Goal: Task Accomplishment & Management: Manage account settings

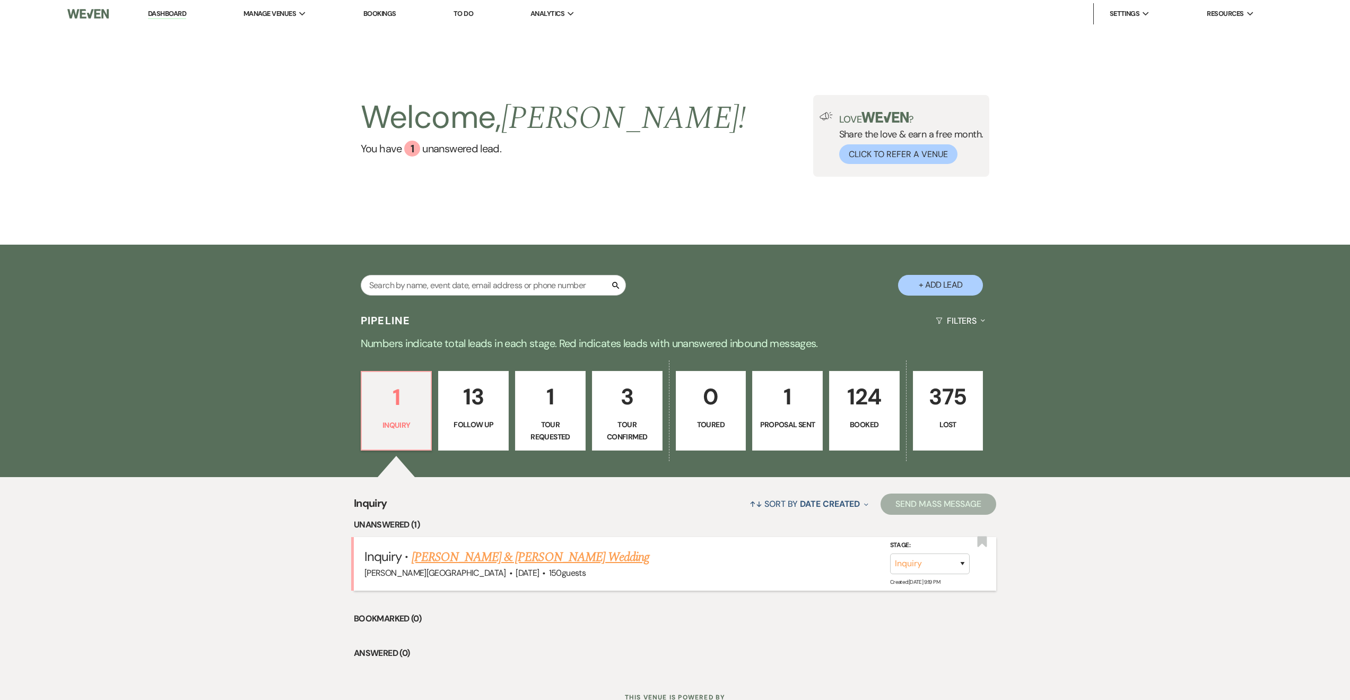
click at [493, 555] on link "[PERSON_NAME] & [PERSON_NAME] Wedding" at bounding box center [531, 557] width 238 height 19
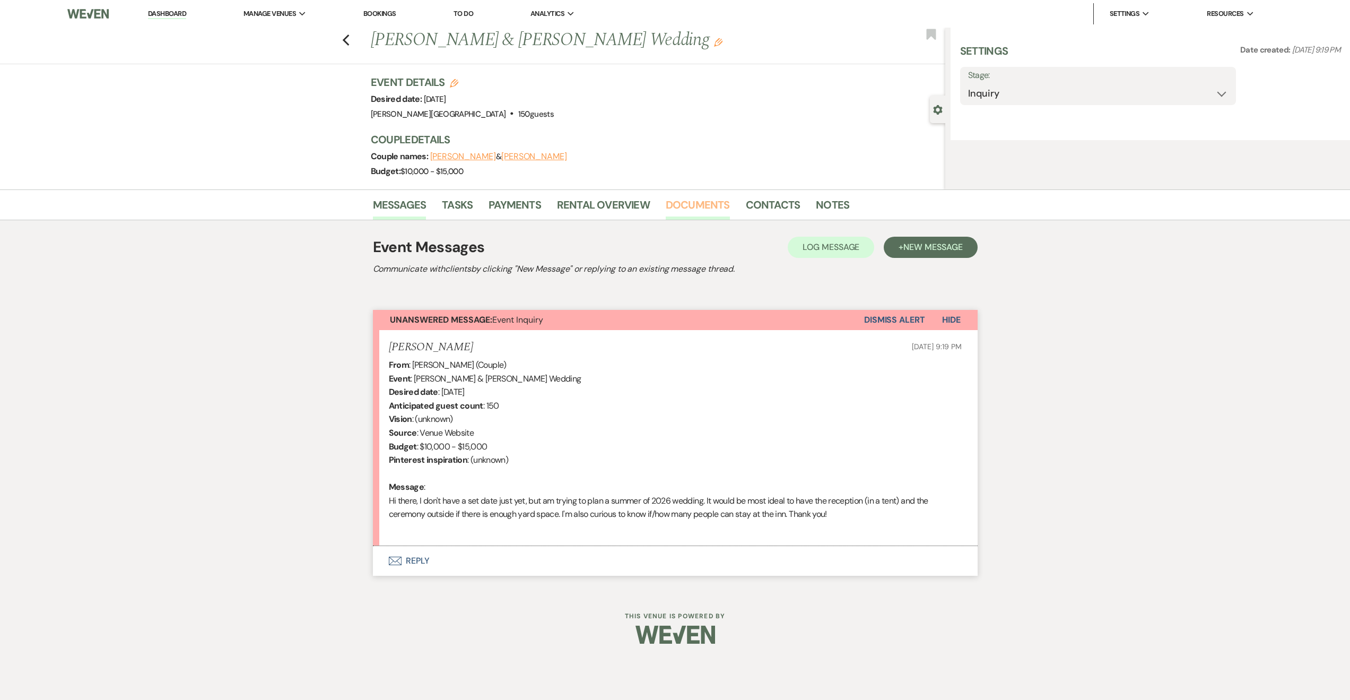
select select "5"
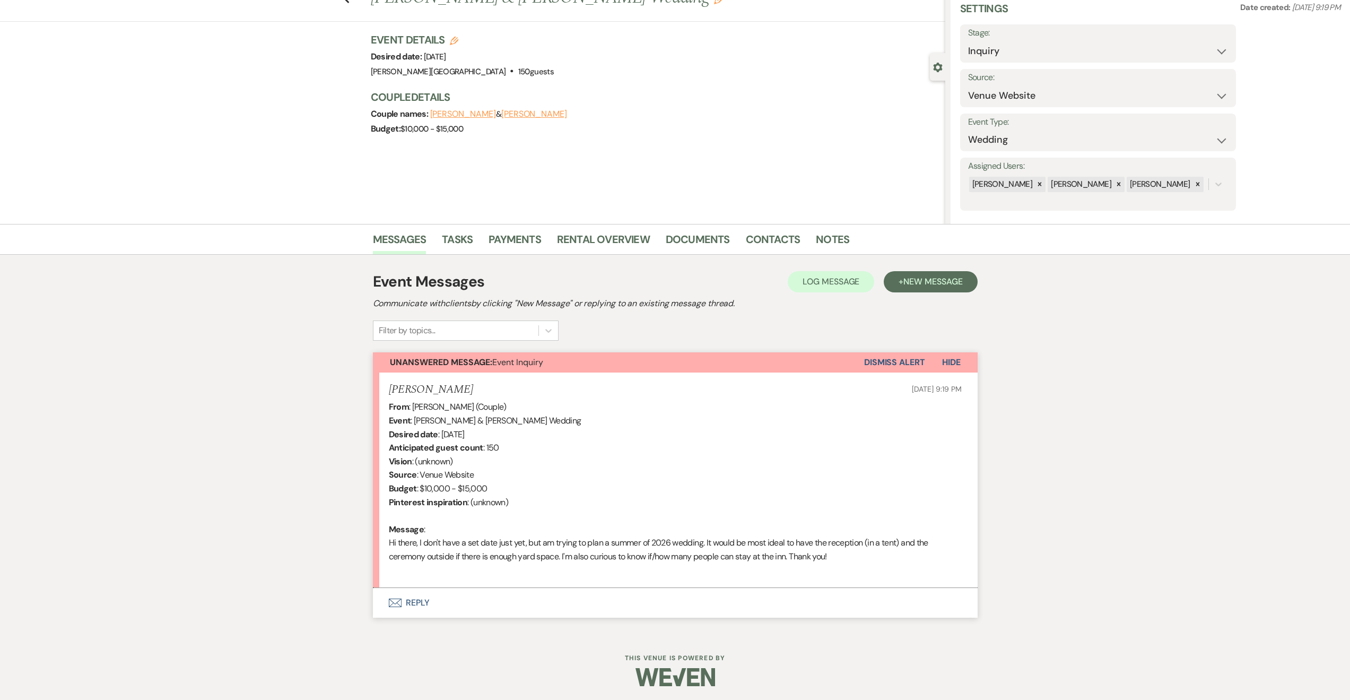
scroll to position [45, 0]
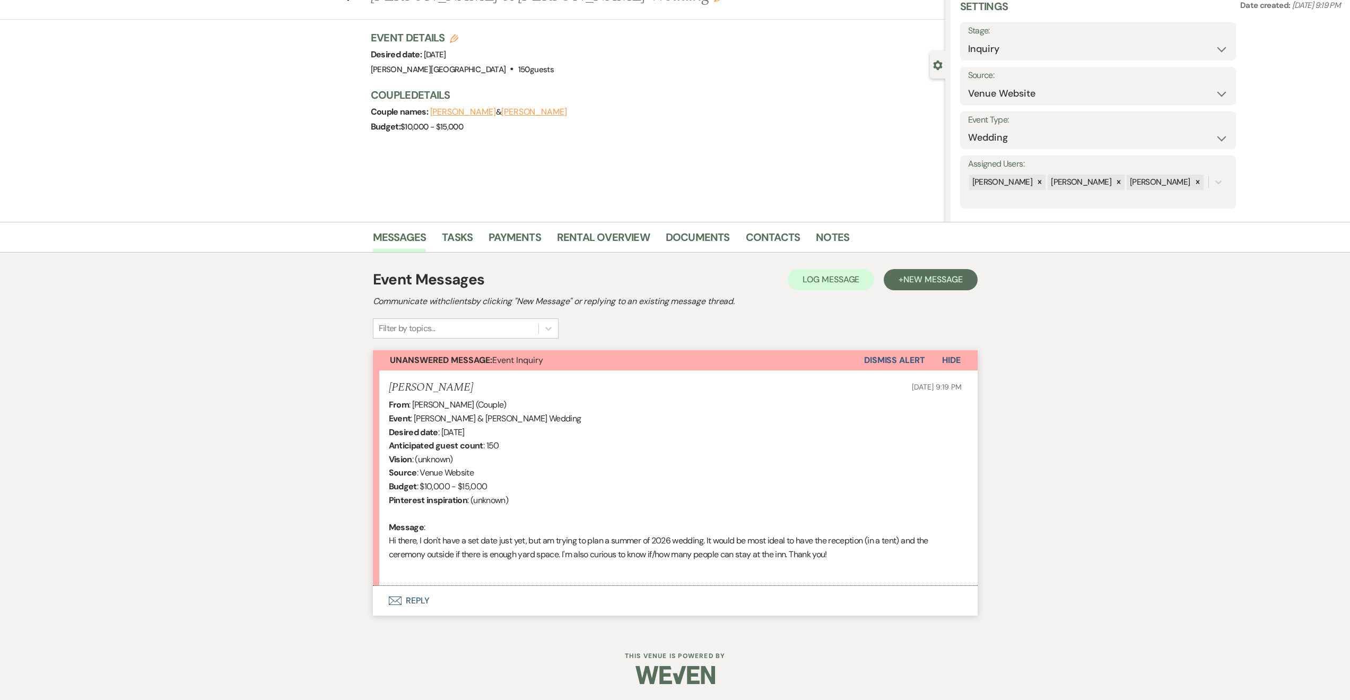
drag, startPoint x: 467, startPoint y: 386, endPoint x: 389, endPoint y: 388, distance: 78.0
click at [391, 388] on div "[PERSON_NAME] [DATE] 9:19 PM" at bounding box center [675, 387] width 573 height 13
copy h5 "[PERSON_NAME]"
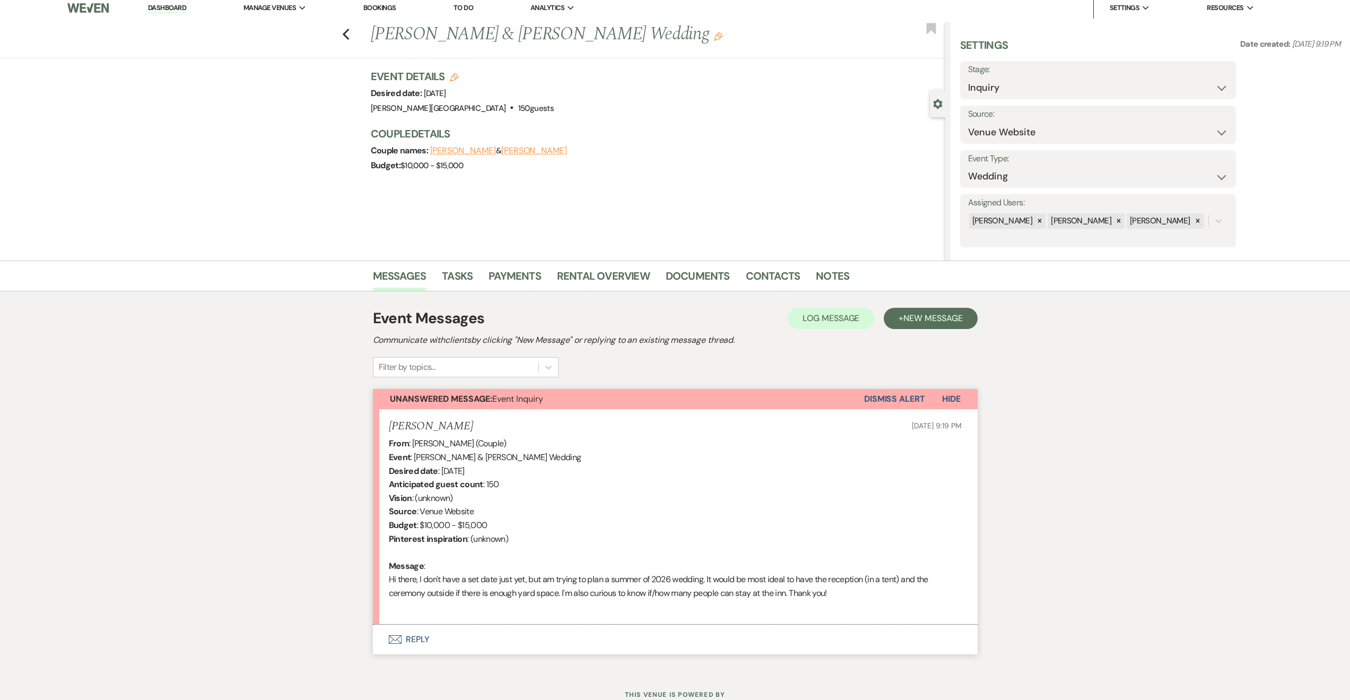
scroll to position [0, 0]
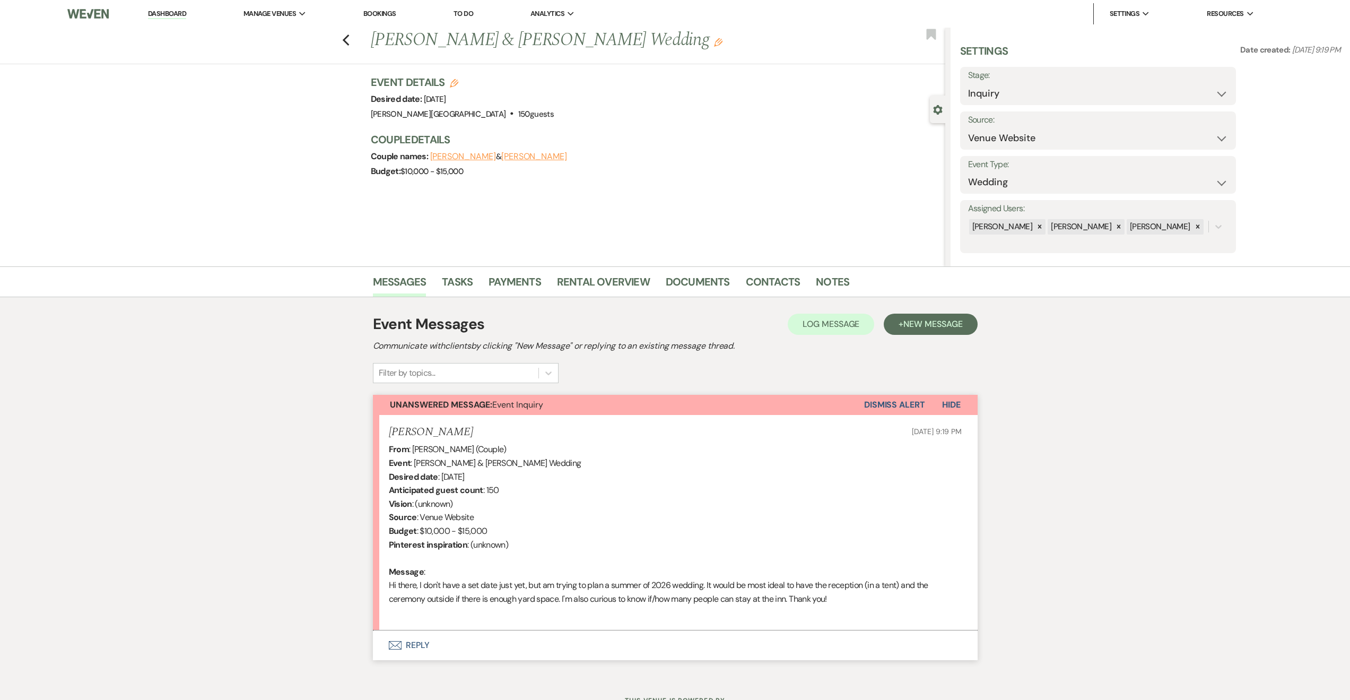
click at [179, 18] on link "Dashboard" at bounding box center [167, 14] width 38 height 10
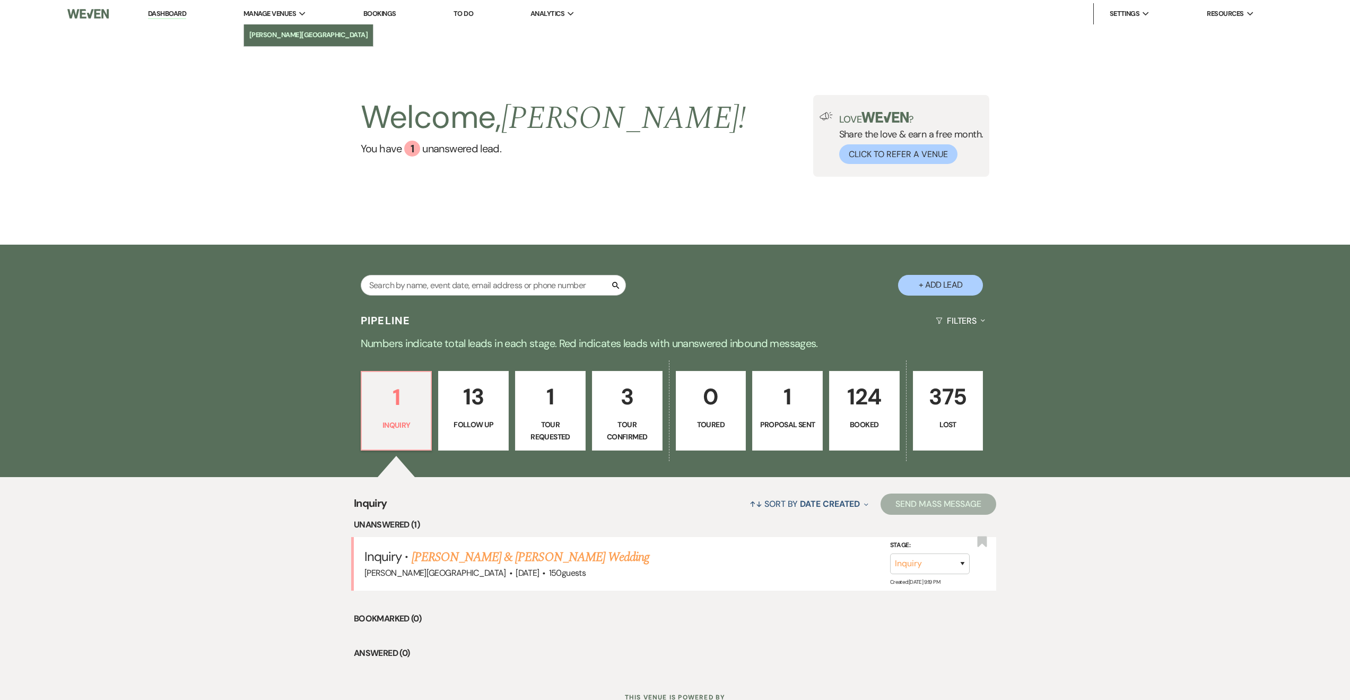
click at [282, 39] on li "[PERSON_NAME][GEOGRAPHIC_DATA]" at bounding box center [308, 35] width 119 height 11
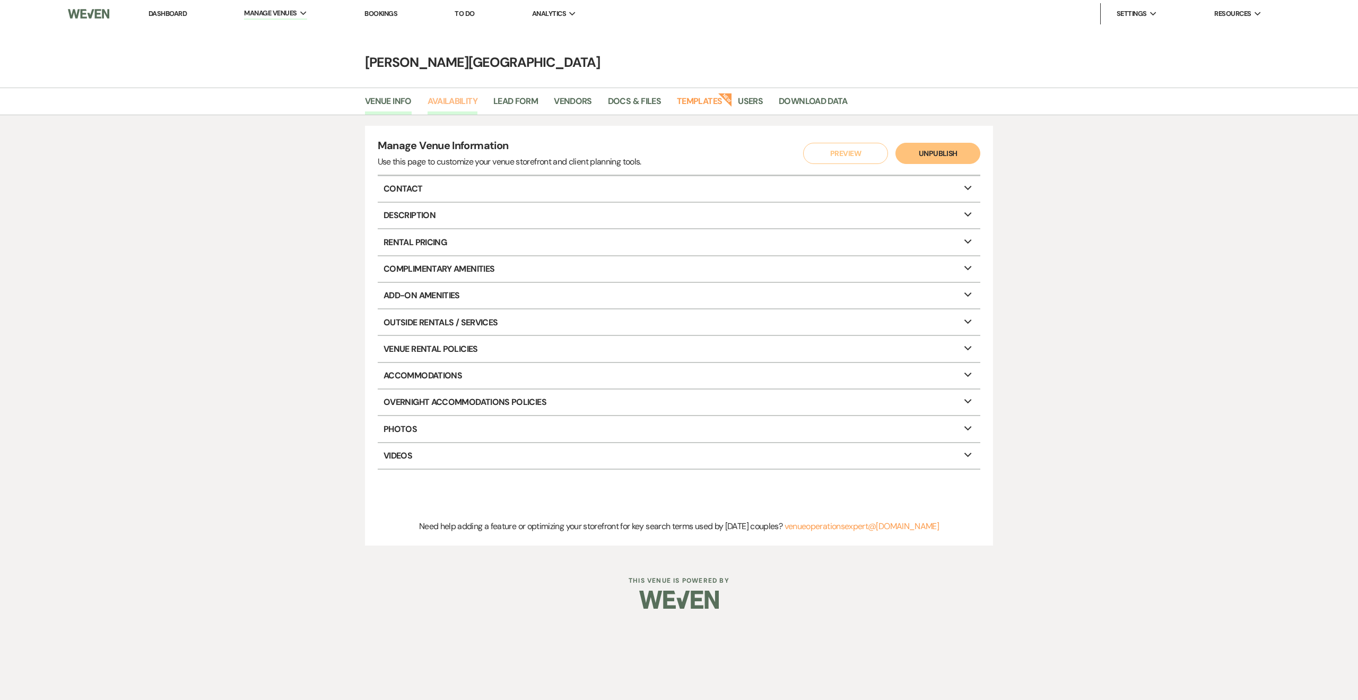
click at [461, 103] on link "Availability" at bounding box center [453, 104] width 50 height 20
select select "2"
select select "2026"
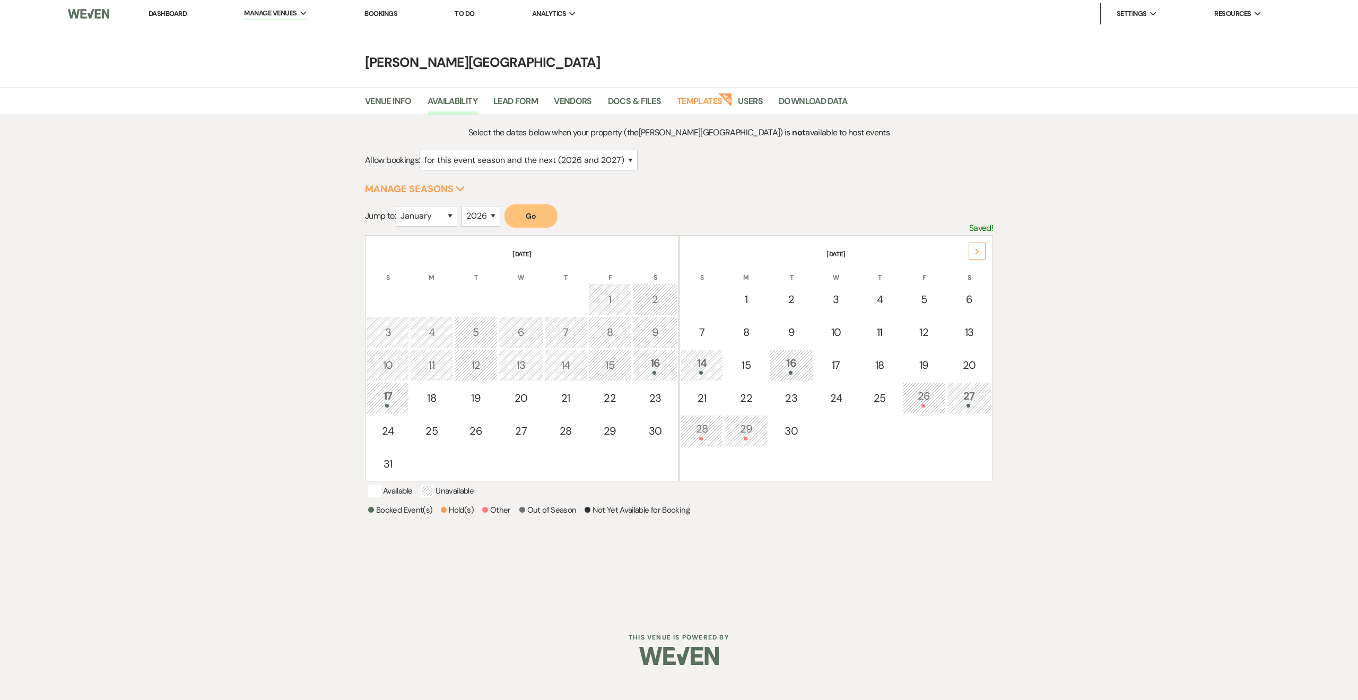
click at [981, 252] on div "Next" at bounding box center [977, 250] width 17 height 17
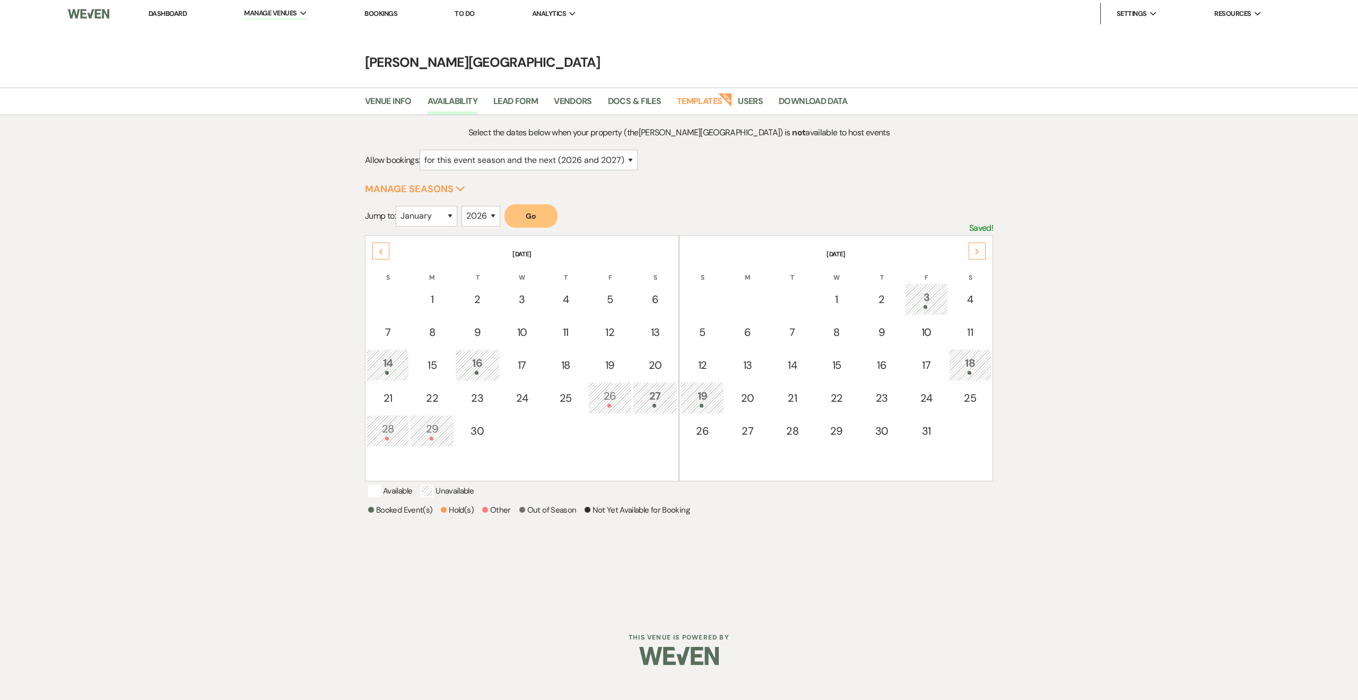
click at [158, 13] on link "Dashboard" at bounding box center [168, 13] width 38 height 9
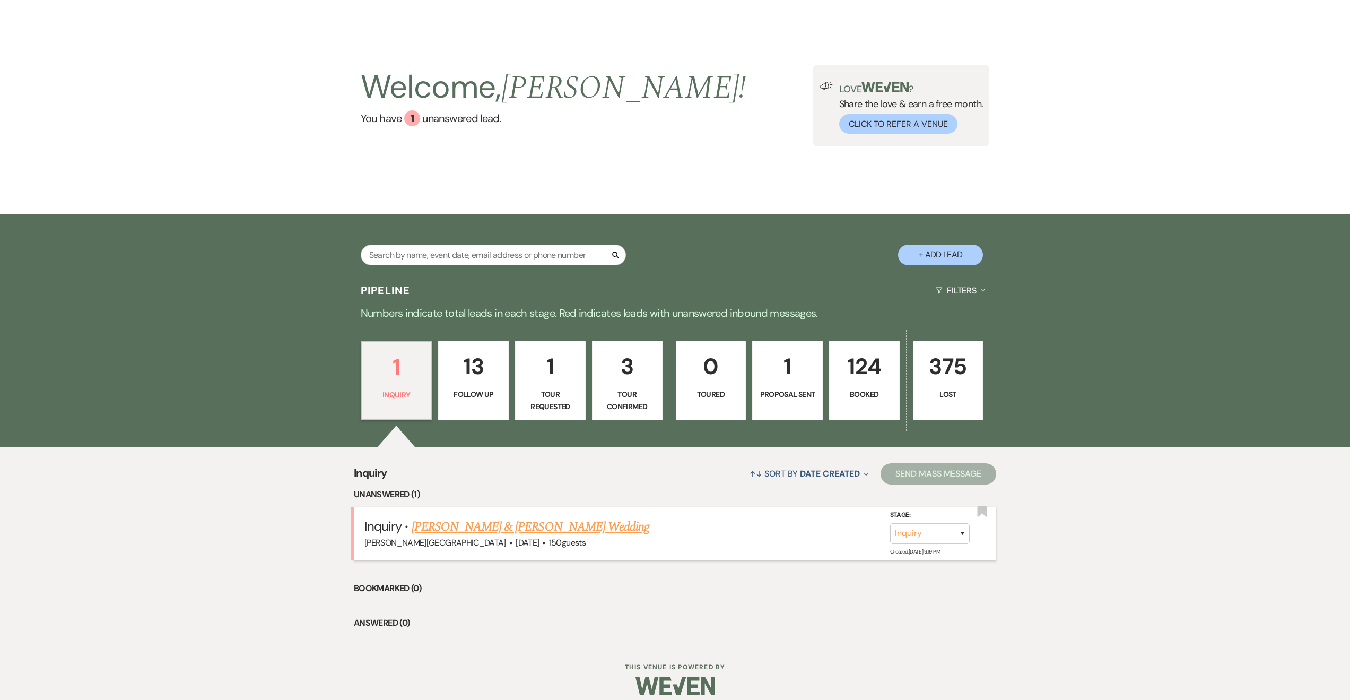
scroll to position [41, 0]
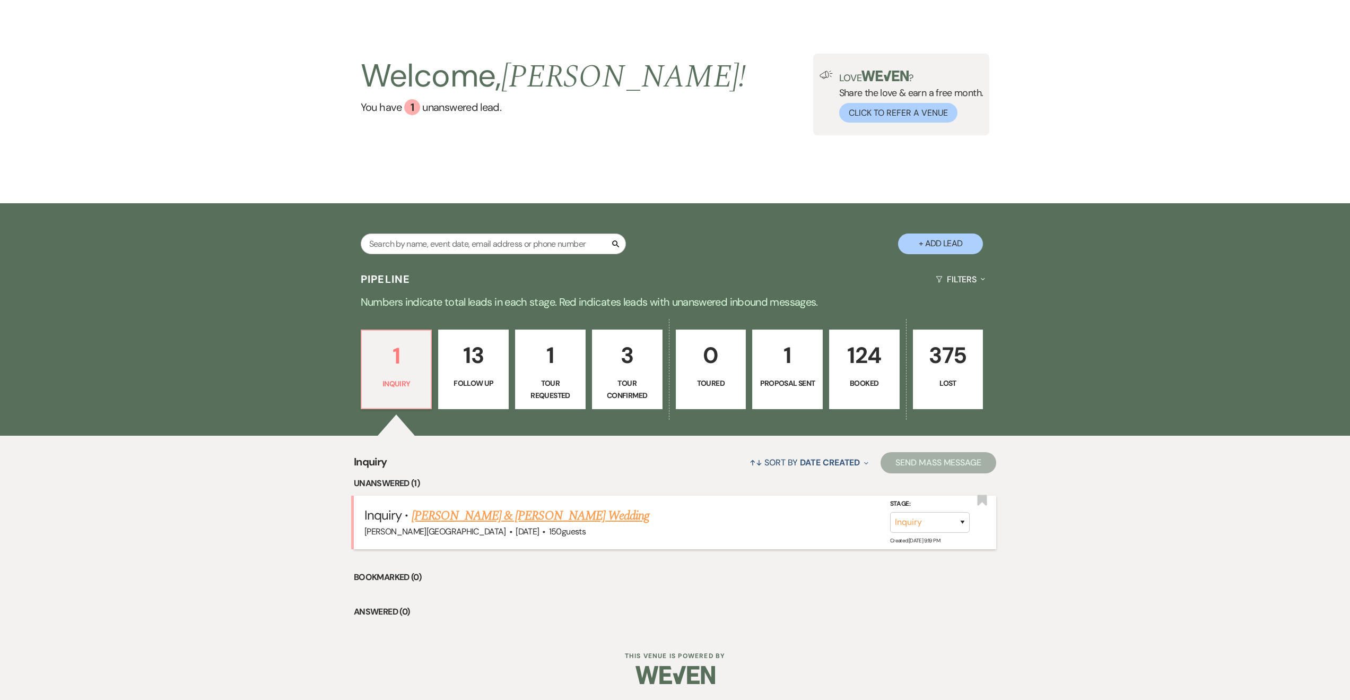
click at [532, 515] on link "[PERSON_NAME] & [PERSON_NAME] Wedding" at bounding box center [531, 515] width 238 height 19
select select "5"
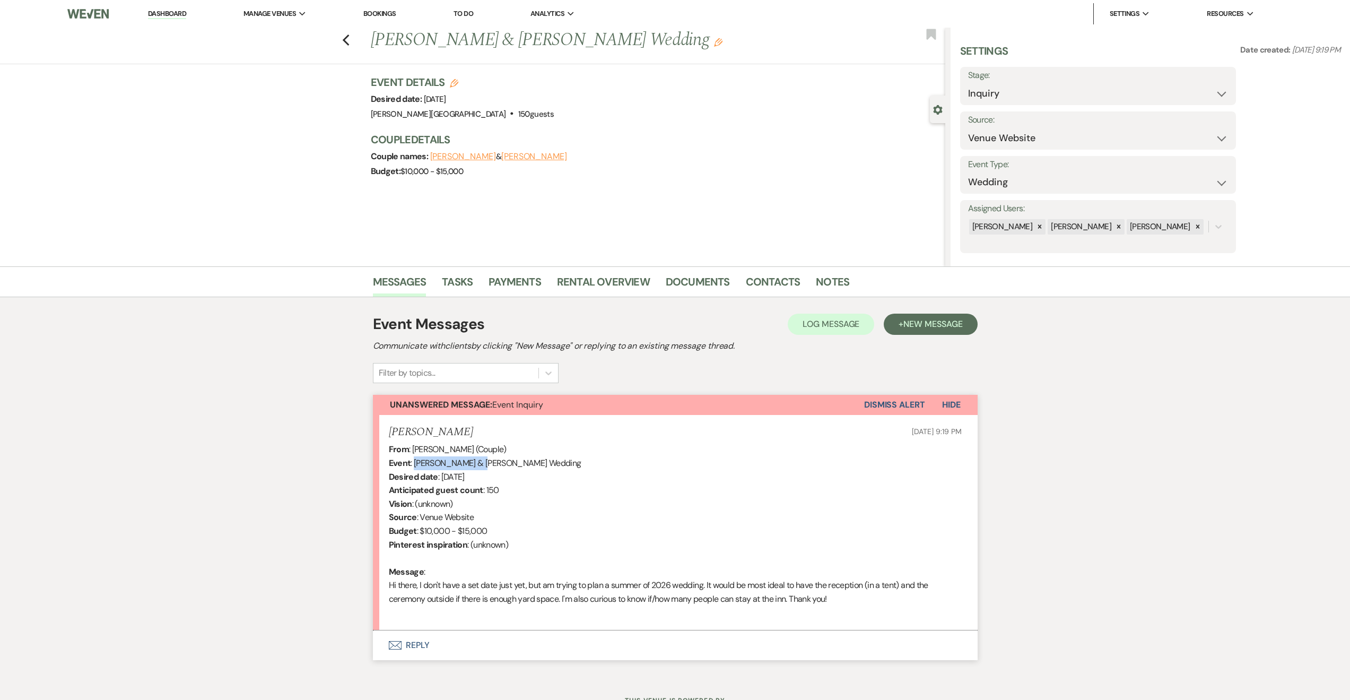
drag, startPoint x: 415, startPoint y: 461, endPoint x: 480, endPoint y: 464, distance: 64.8
click at [480, 464] on div "From : [PERSON_NAME] (Couple) Event : [PERSON_NAME] & [PERSON_NAME] Wedding Des…" at bounding box center [675, 531] width 573 height 177
copy div "[PERSON_NAME]"
click at [593, 499] on div "From : [PERSON_NAME] (Couple) Event : [PERSON_NAME] & [PERSON_NAME] Wedding Des…" at bounding box center [675, 531] width 573 height 177
click at [172, 12] on link "Dashboard" at bounding box center [167, 14] width 38 height 10
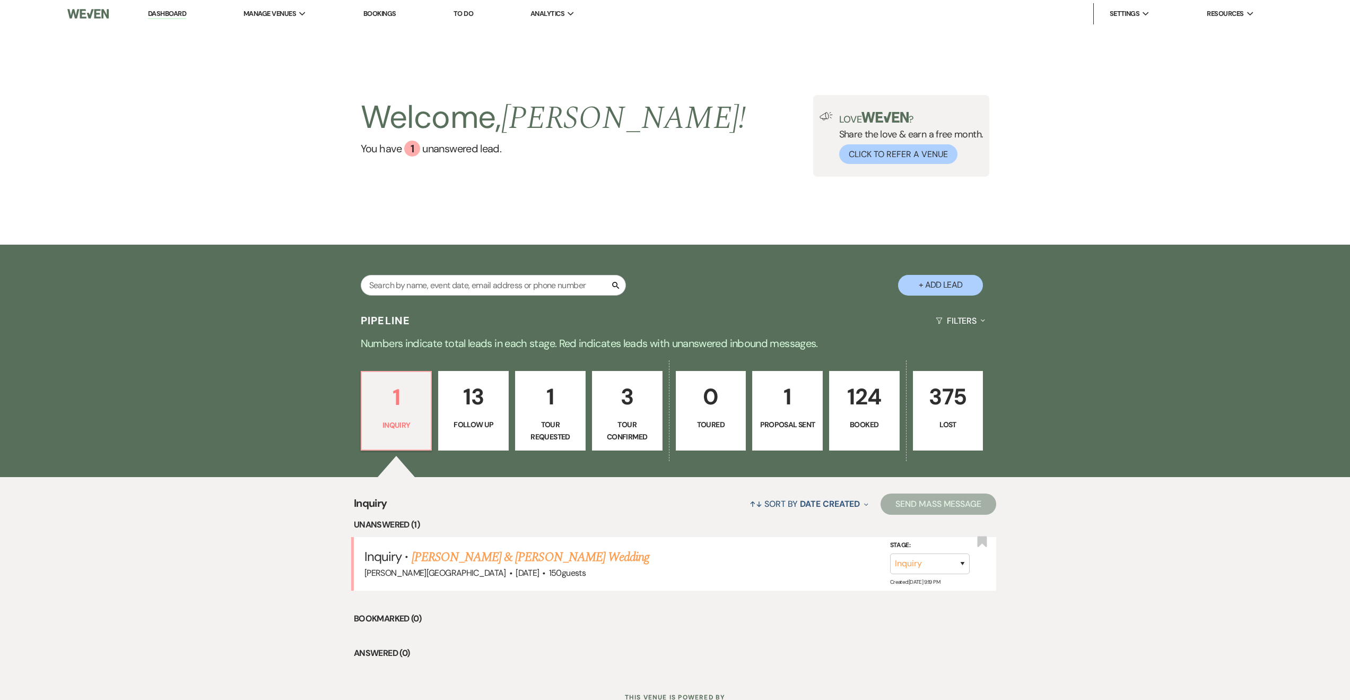
click at [479, 414] on p "13" at bounding box center [473, 397] width 57 height 36
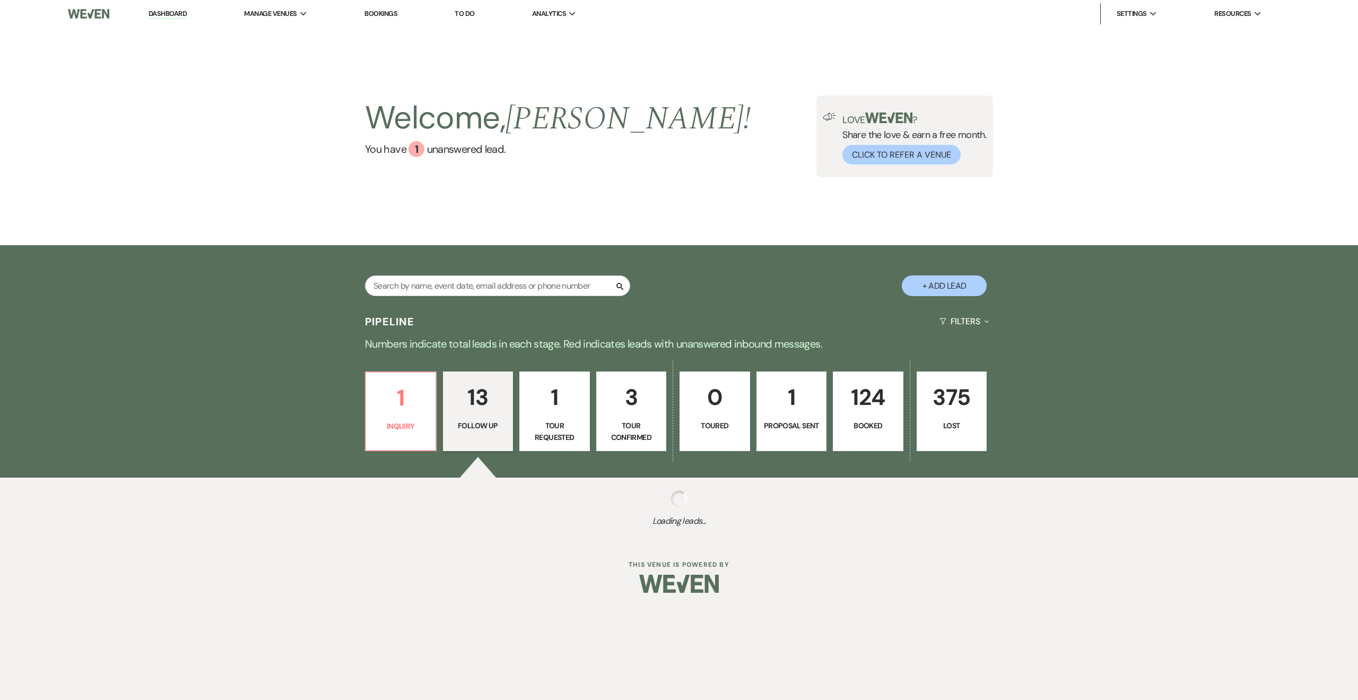
select select "9"
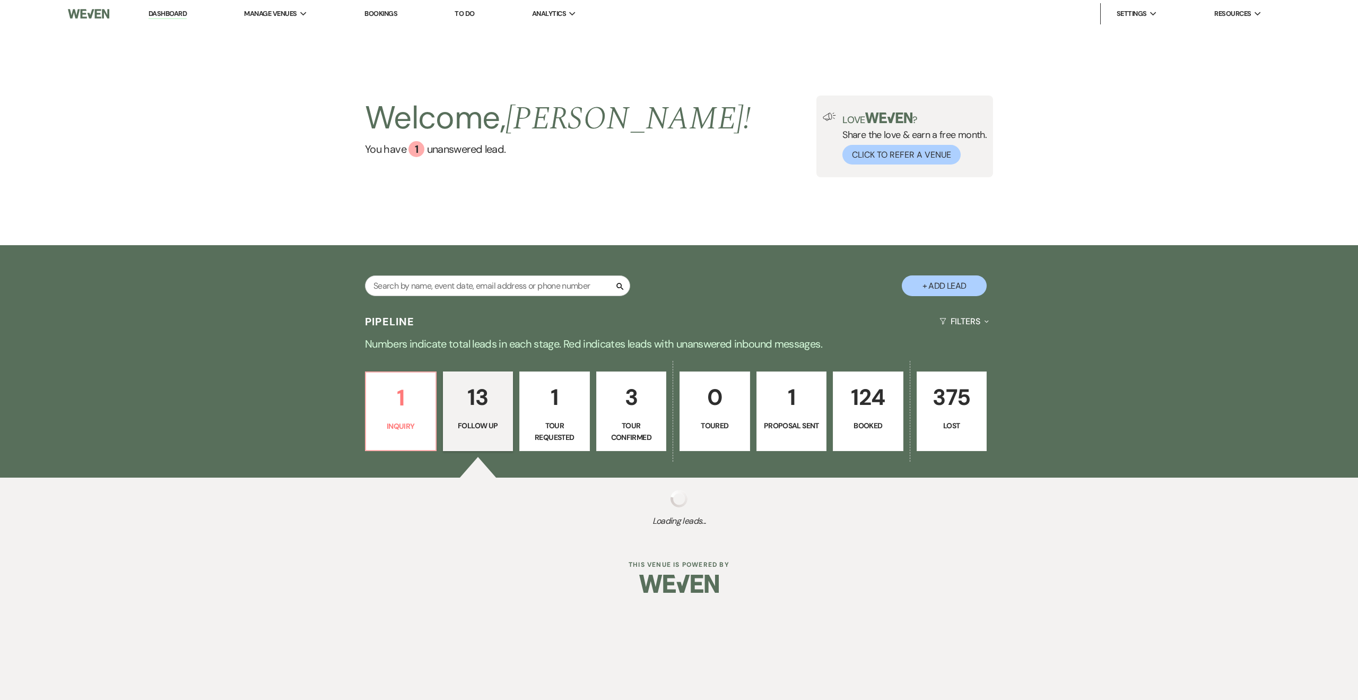
select select "9"
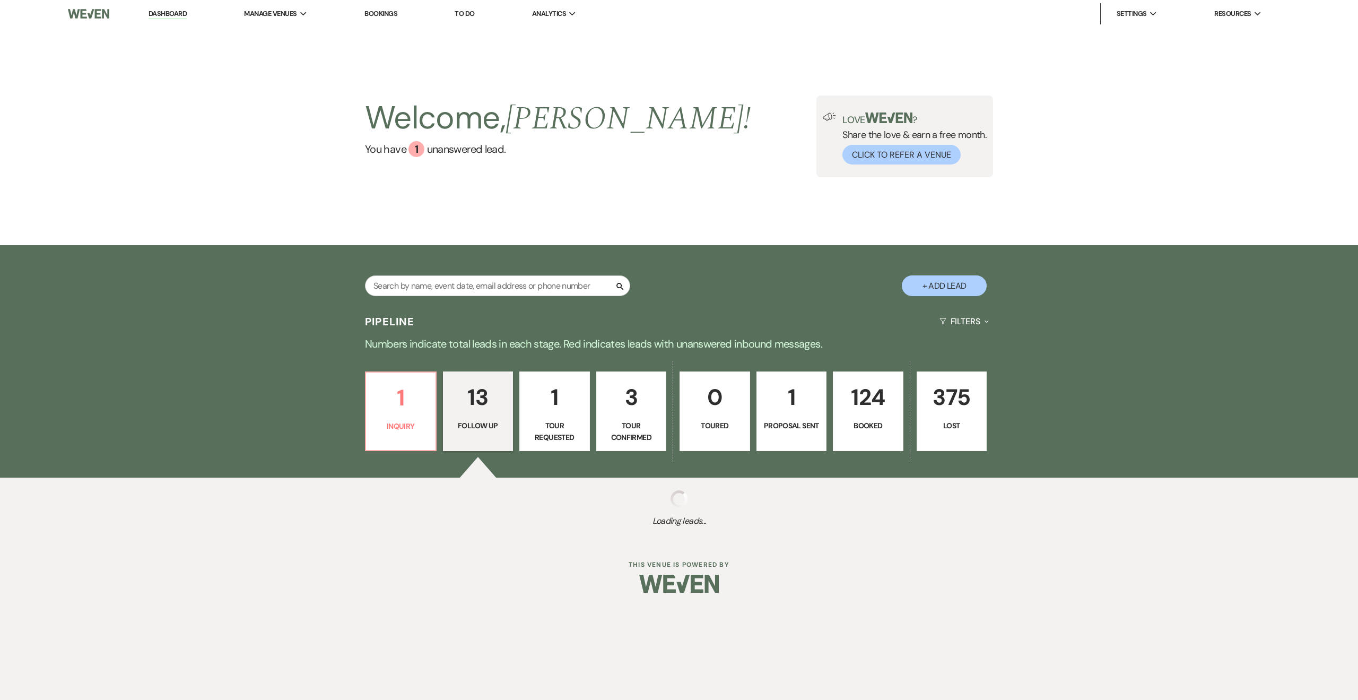
select select "9"
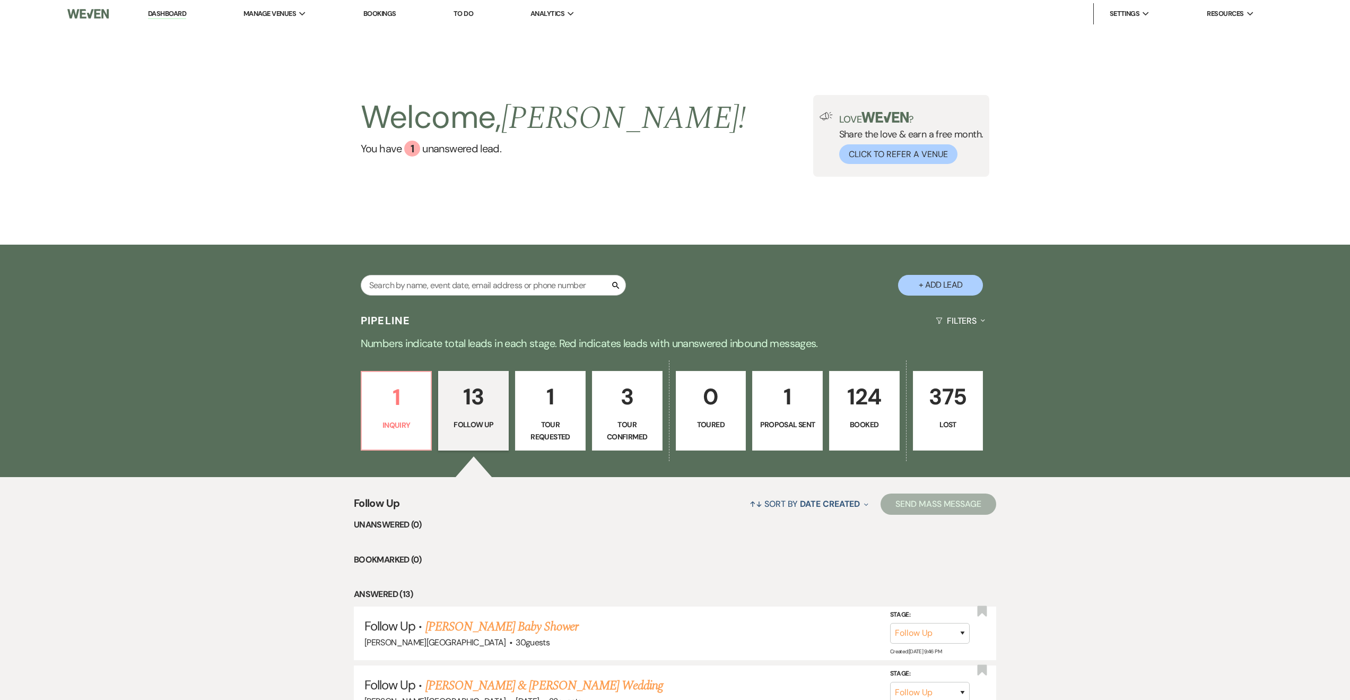
click at [623, 412] on p "3" at bounding box center [627, 397] width 57 height 36
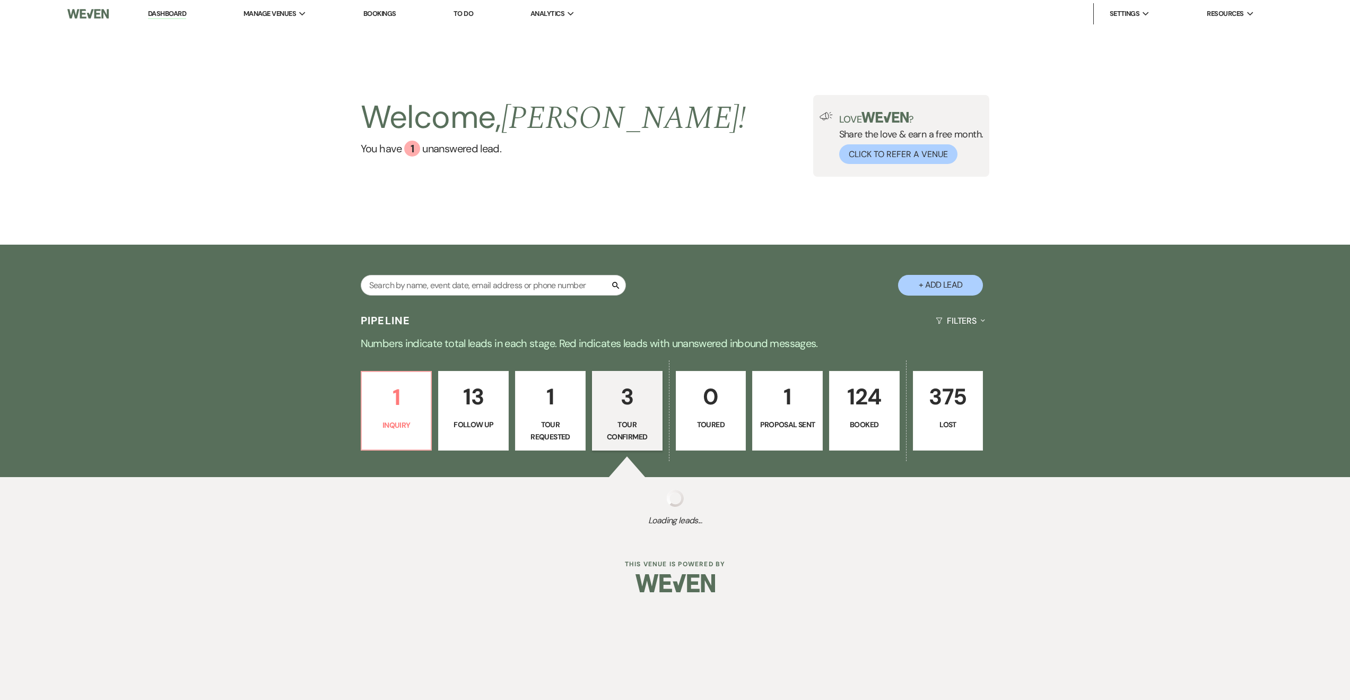
select select "4"
